Goal: Transaction & Acquisition: Purchase product/service

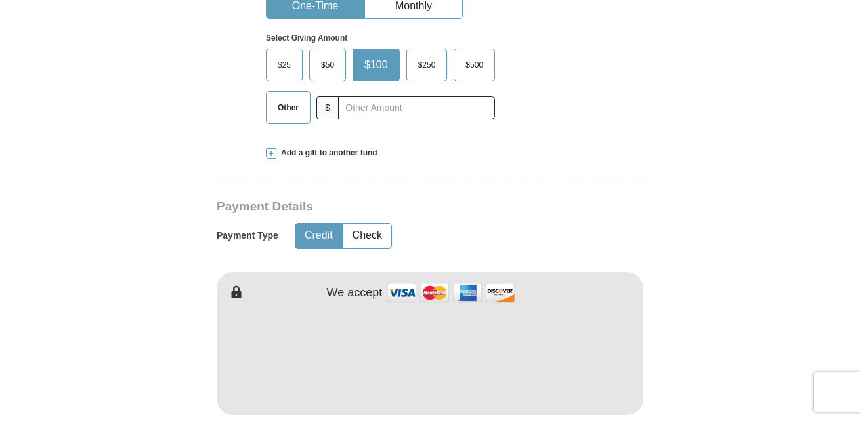
scroll to position [487, 0]
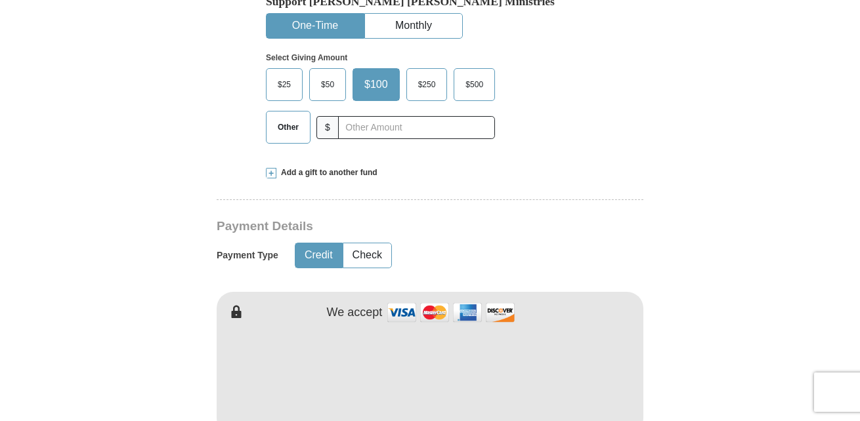
click at [275, 168] on span at bounding box center [271, 173] width 11 height 11
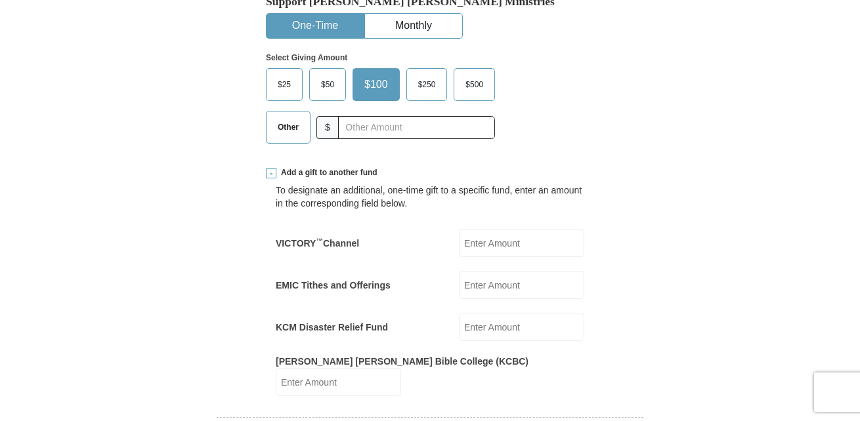
click at [510, 229] on input "VICTORY ™ Channel" at bounding box center [521, 243] width 125 height 28
type input "25.00"
click at [511, 271] on input "EMIC Tithes and Offerings" at bounding box center [521, 285] width 125 height 28
type input "25.00"
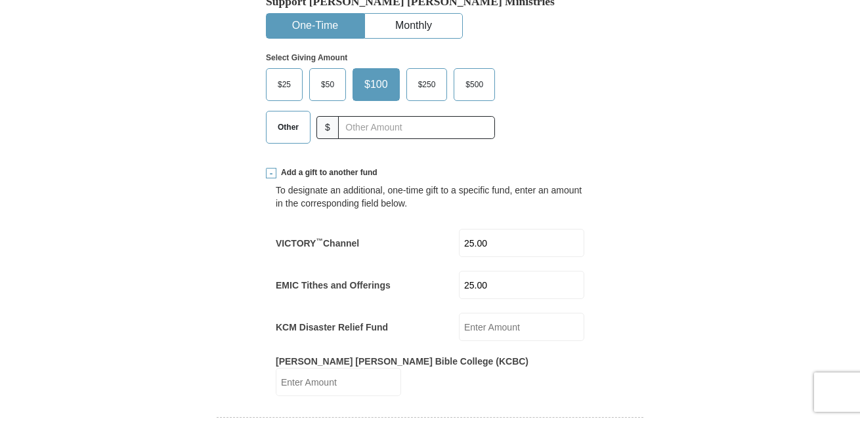
click at [285, 117] on span "Other" at bounding box center [288, 127] width 34 height 20
click at [0, 0] on input "Other" at bounding box center [0, 0] width 0 height 0
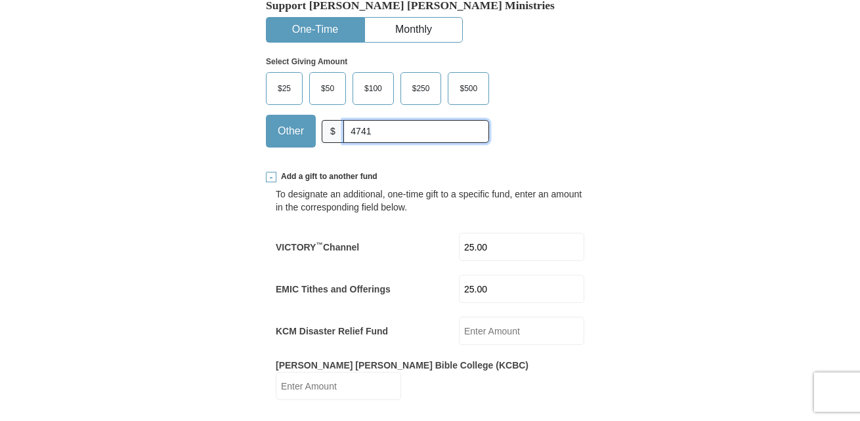
scroll to position [453, 0]
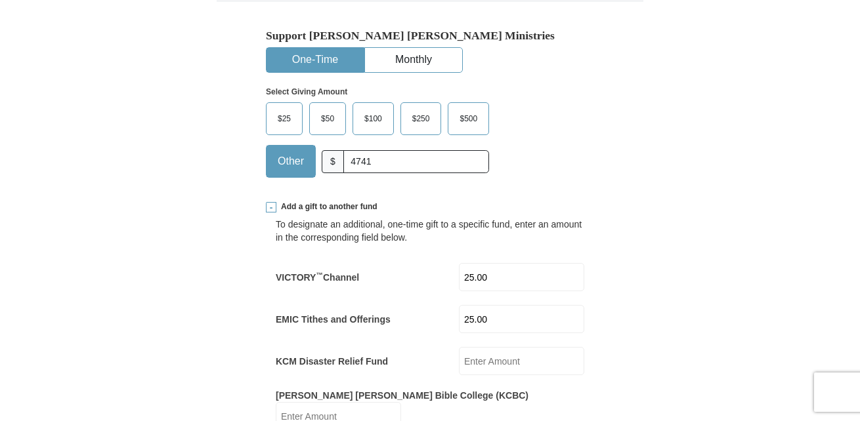
click at [580, 145] on div "Select Giving Amount Amount must be a valid number The total gift cannot be les…" at bounding box center [430, 130] width 328 height 115
click at [404, 150] on input "4741" at bounding box center [416, 161] width 146 height 23
type input "4"
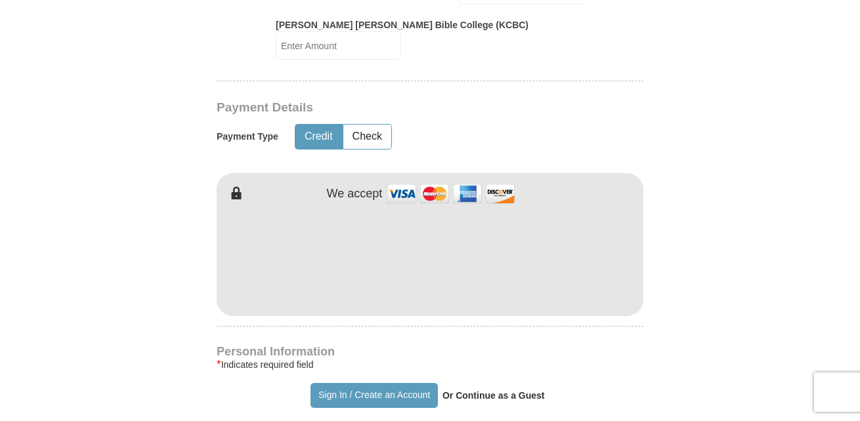
scroll to position [833, 0]
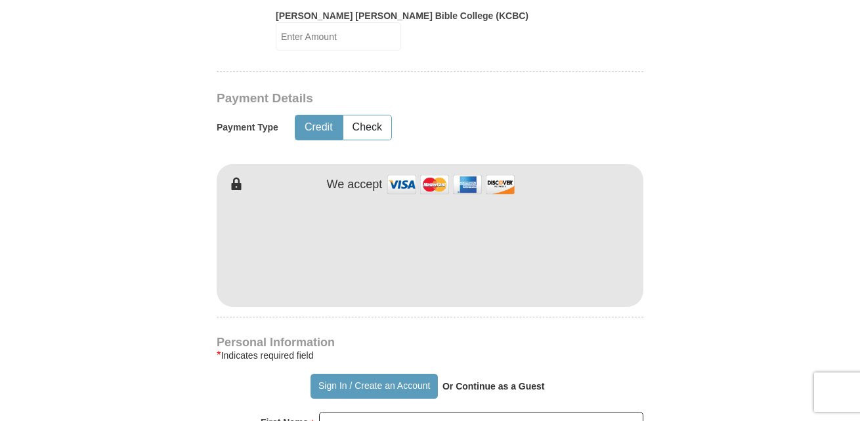
click at [765, 265] on form "Already have an account? Sign in for faster giving. Don't have an account? Crea…" at bounding box center [430, 173] width 748 height 1906
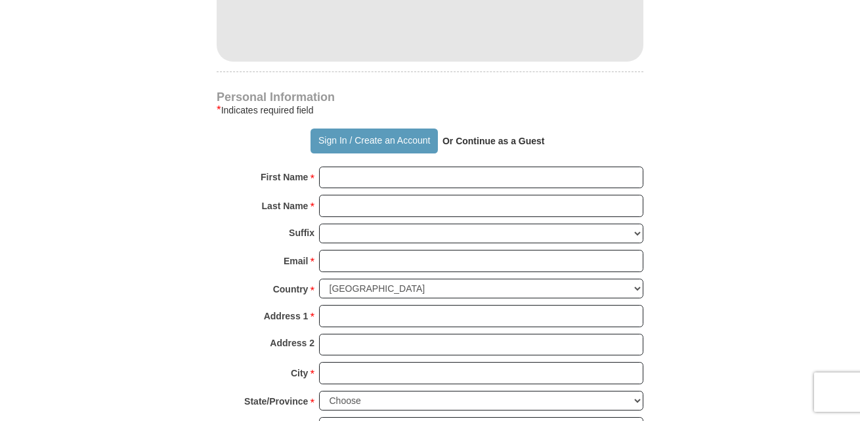
scroll to position [1105, 0]
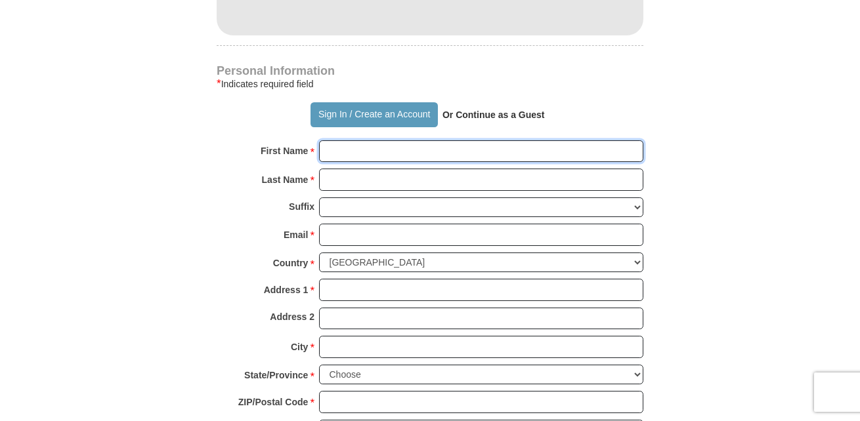
click at [433, 140] on input "First Name *" at bounding box center [481, 151] width 324 height 22
type input "Rioz/[PERSON_NAME]"
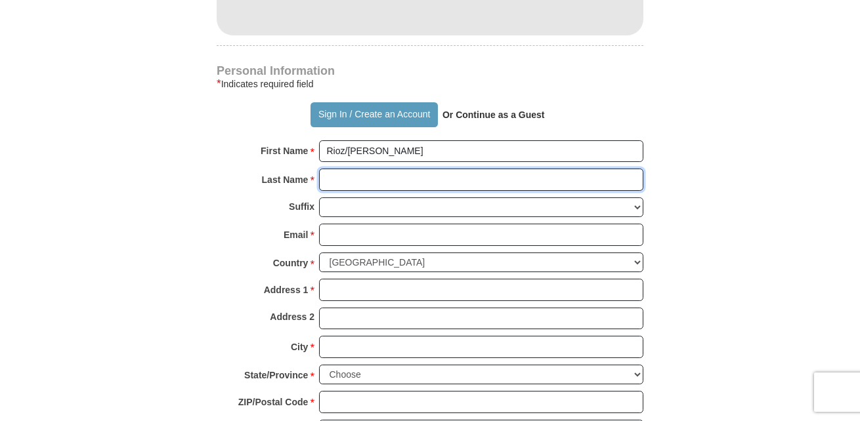
type input "Razzi"
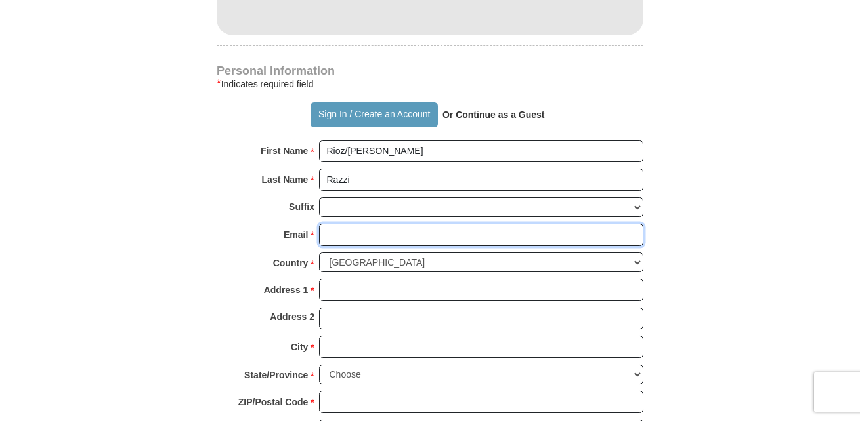
type input "[EMAIL_ADDRESS][DOMAIN_NAME]"
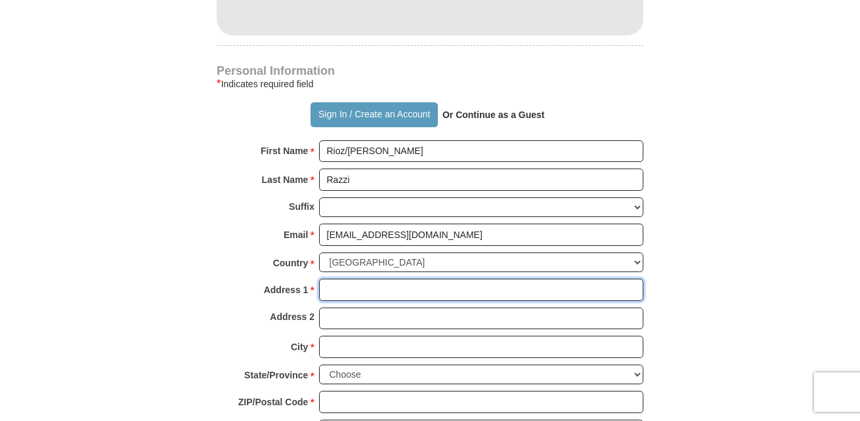
type input "[STREET_ADDRESS]"
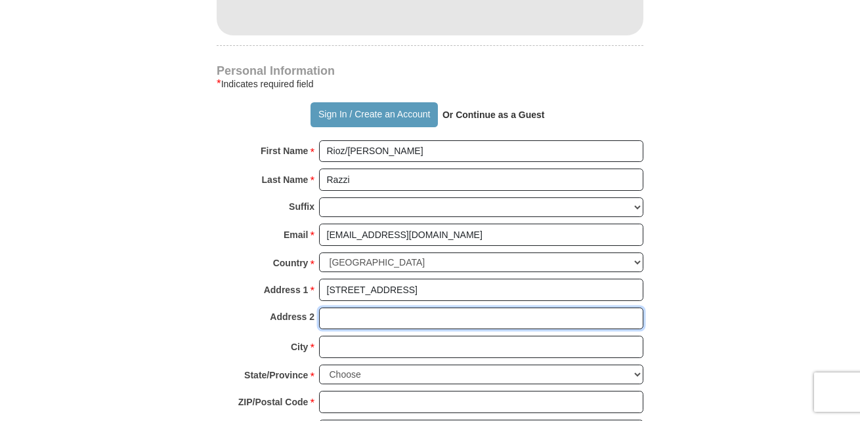
type input "[STREET_ADDRESS]"
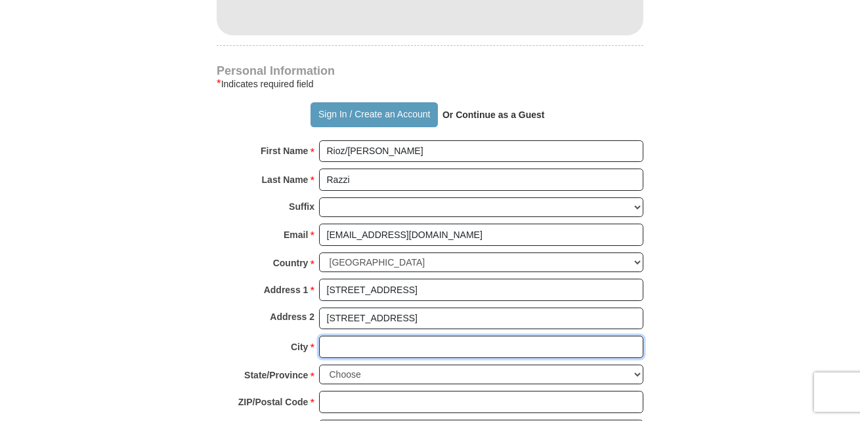
type input "Hialeah"
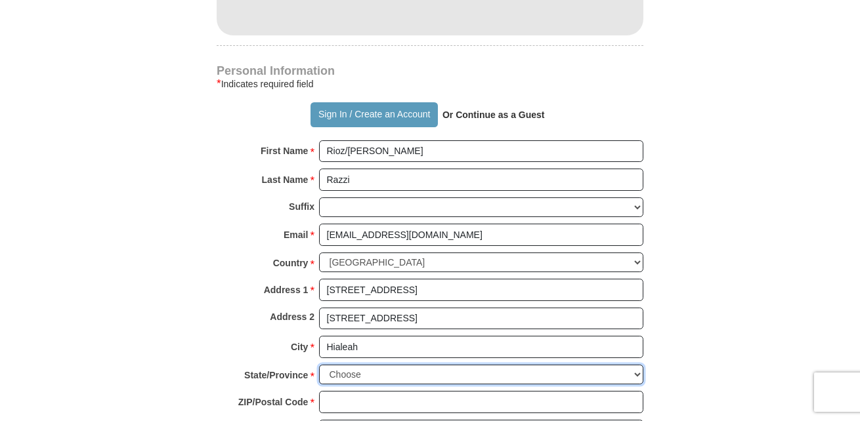
select select "FL"
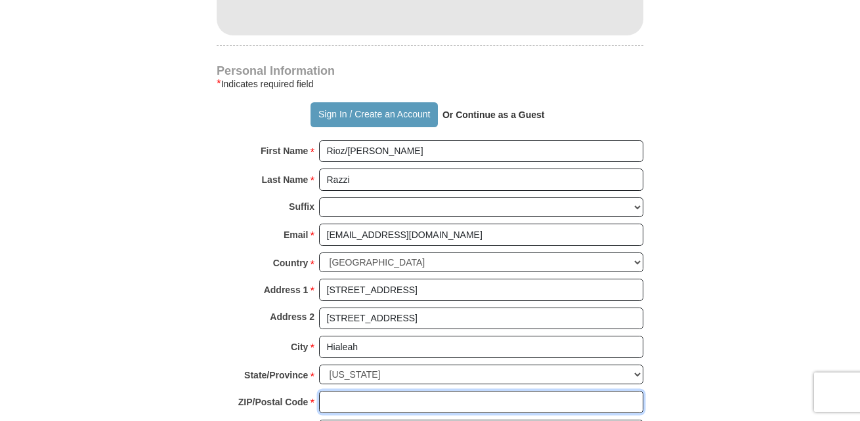
type input "33015"
type input "[PHONE_NUMBER]"
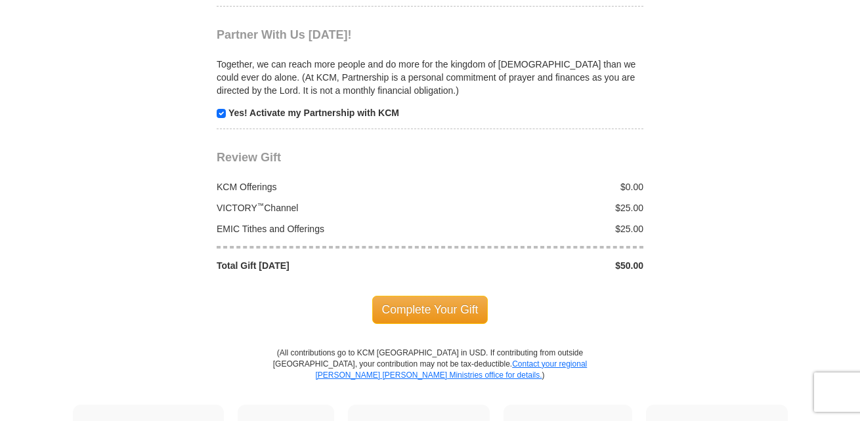
scroll to position [1557, 0]
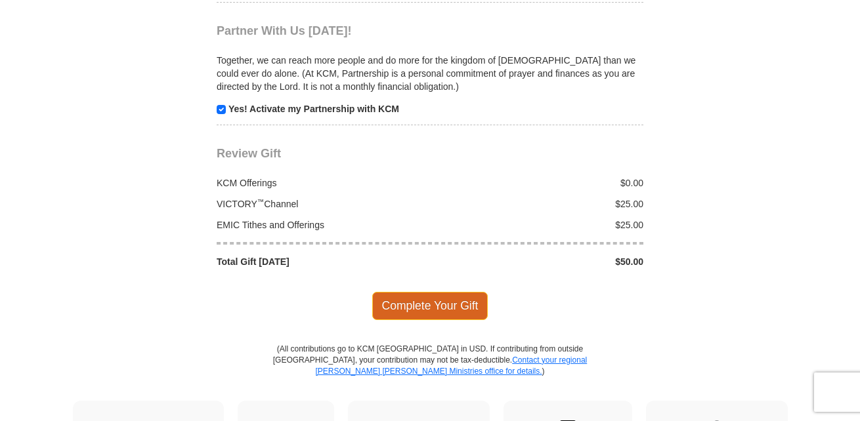
click at [449, 292] on span "Complete Your Gift" at bounding box center [430, 306] width 116 height 28
